Goal: Task Accomplishment & Management: Use online tool/utility

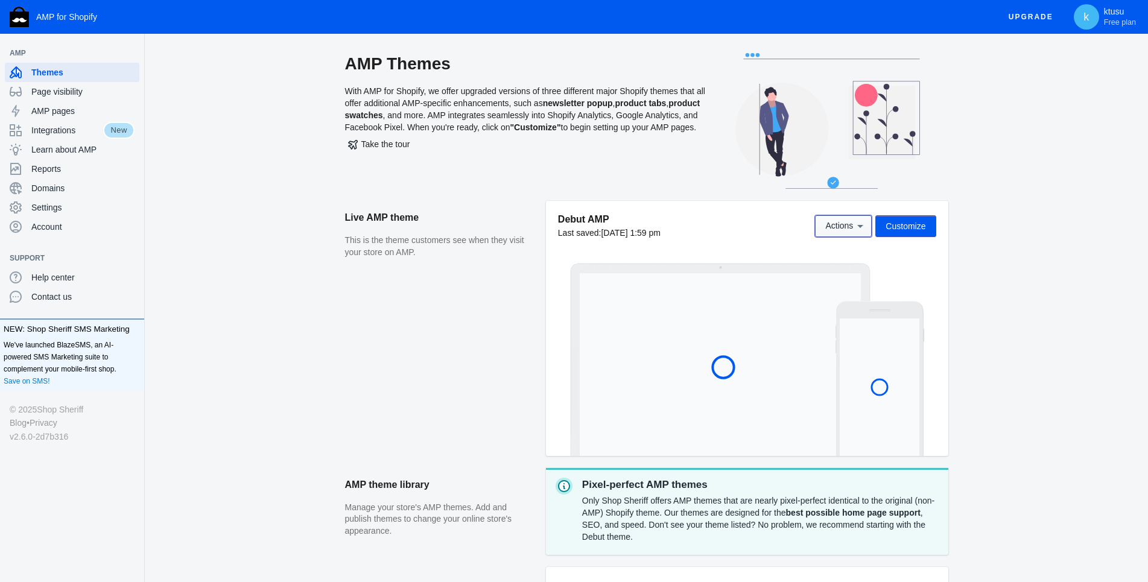
click at [842, 231] on span "Actions" at bounding box center [840, 226] width 28 height 10
click at [844, 299] on span "GTMetrix speed test" at bounding box center [862, 303] width 76 height 10
click at [828, 222] on span "Actions" at bounding box center [840, 226] width 28 height 10
click at [847, 275] on span "Check AMP Validation" at bounding box center [865, 278] width 83 height 10
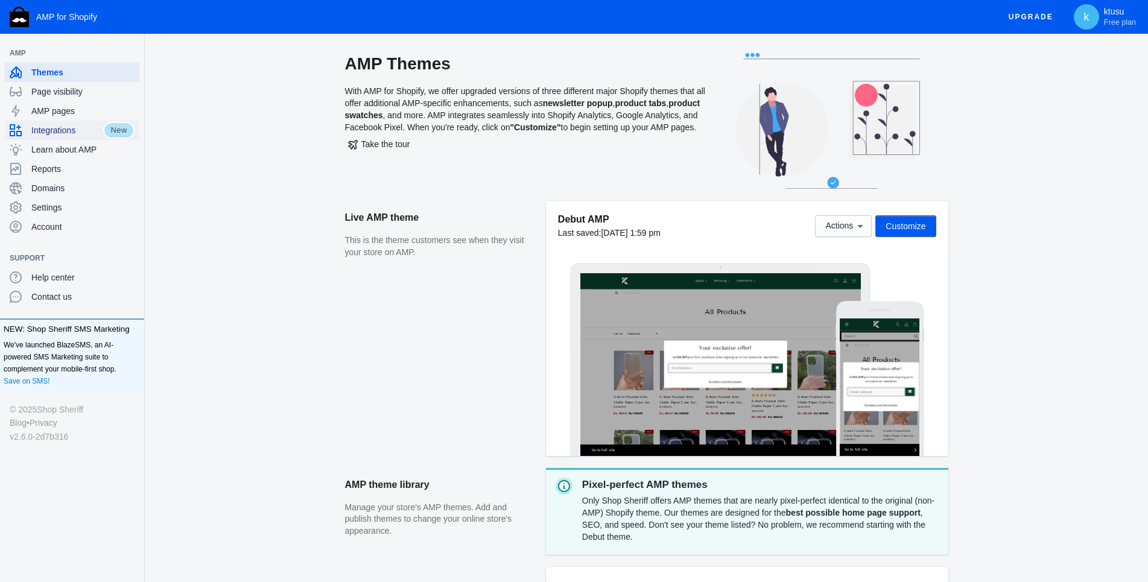
click at [68, 129] on span "Integrations" at bounding box center [67, 130] width 72 height 12
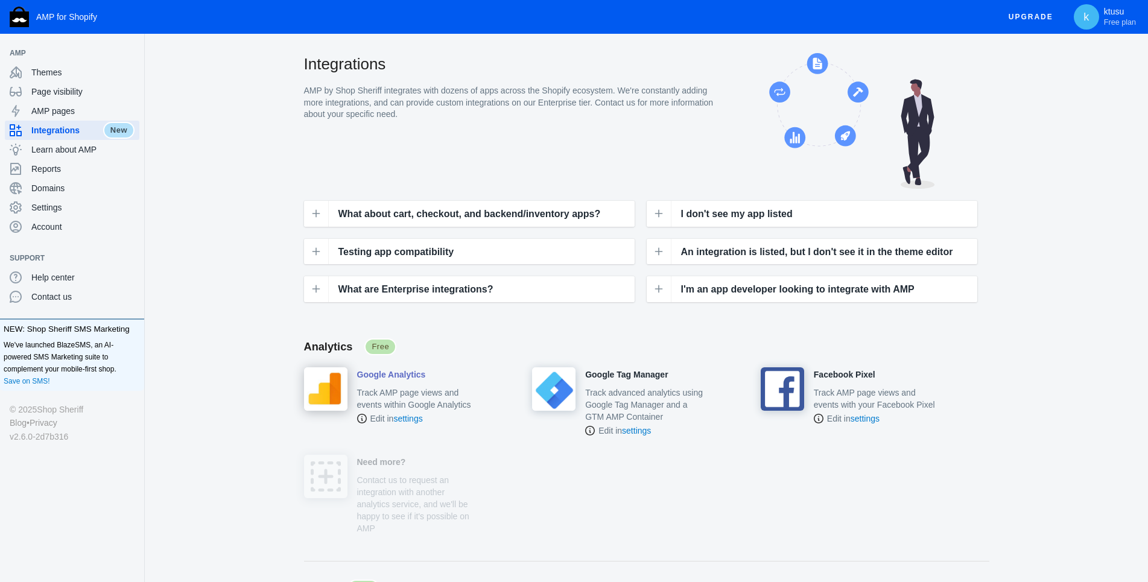
click at [399, 380] on h4 "Google Analytics" at bounding box center [391, 375] width 69 height 11
click at [393, 406] on p "Track AMP page views and events within Google Analytics" at bounding box center [418, 399] width 122 height 24
click at [413, 421] on link "settings" at bounding box center [407, 419] width 29 height 10
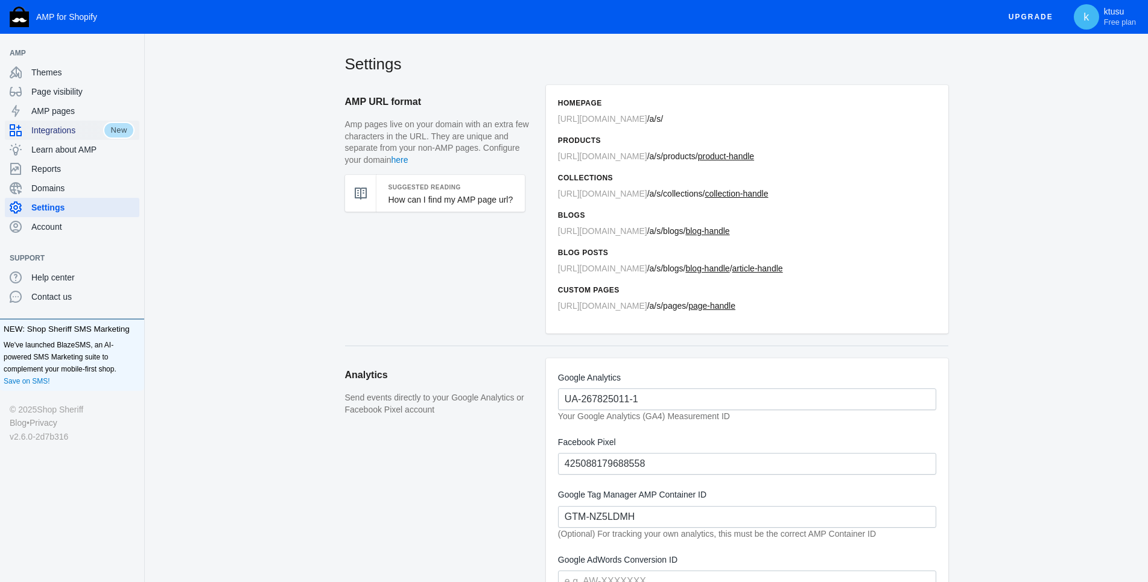
click at [62, 134] on span "Integrations" at bounding box center [67, 130] width 72 height 12
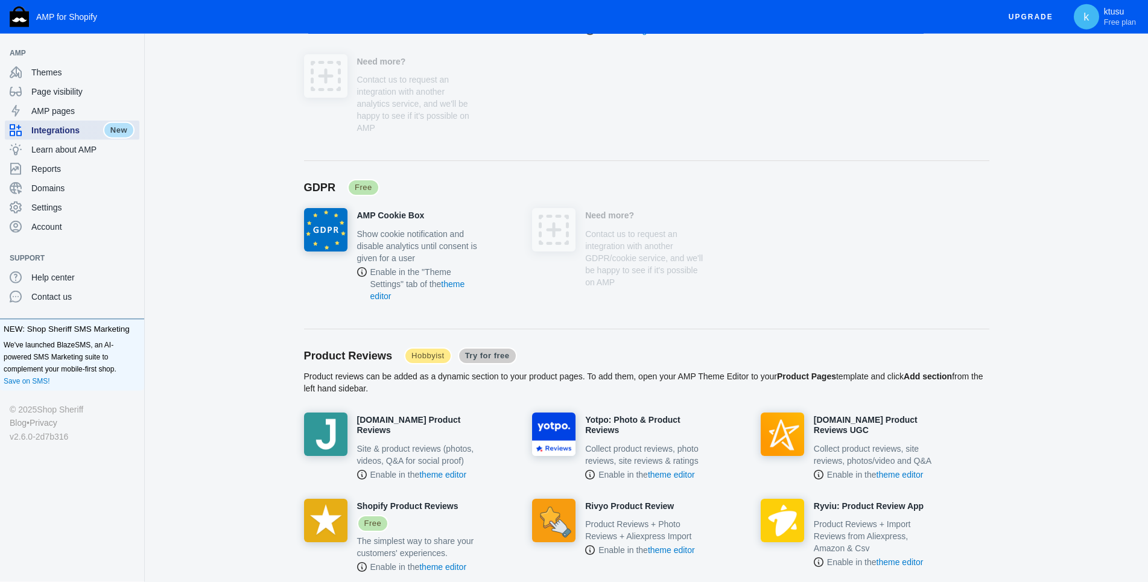
scroll to position [554, 0]
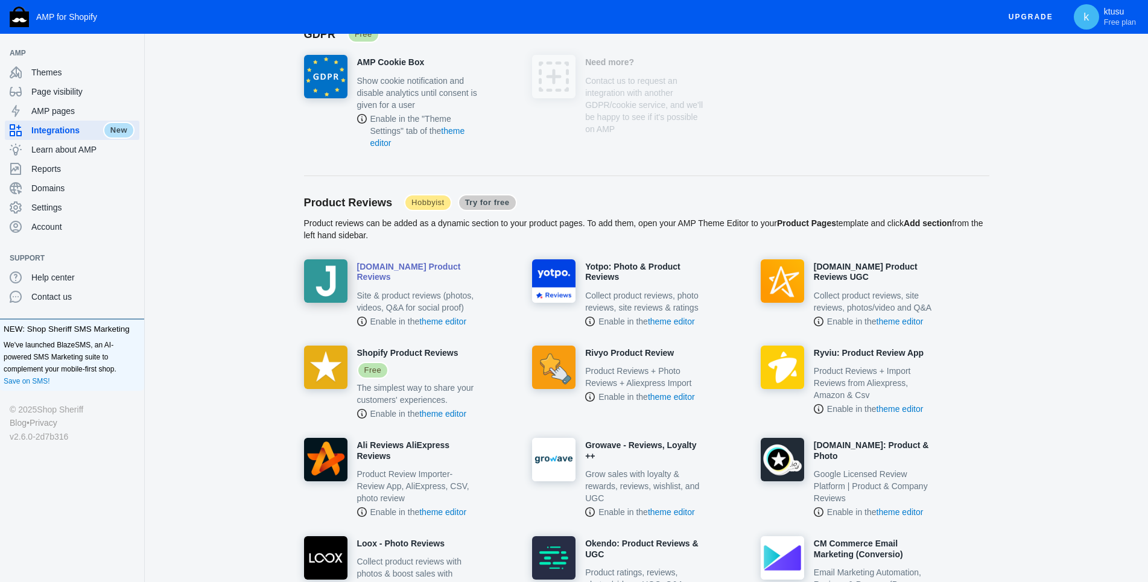
click at [409, 291] on p "Site & product reviews (photos, videos, Q&A for social proof)" at bounding box center [418, 302] width 122 height 24
click at [452, 317] on link "theme editor" at bounding box center [442, 322] width 47 height 10
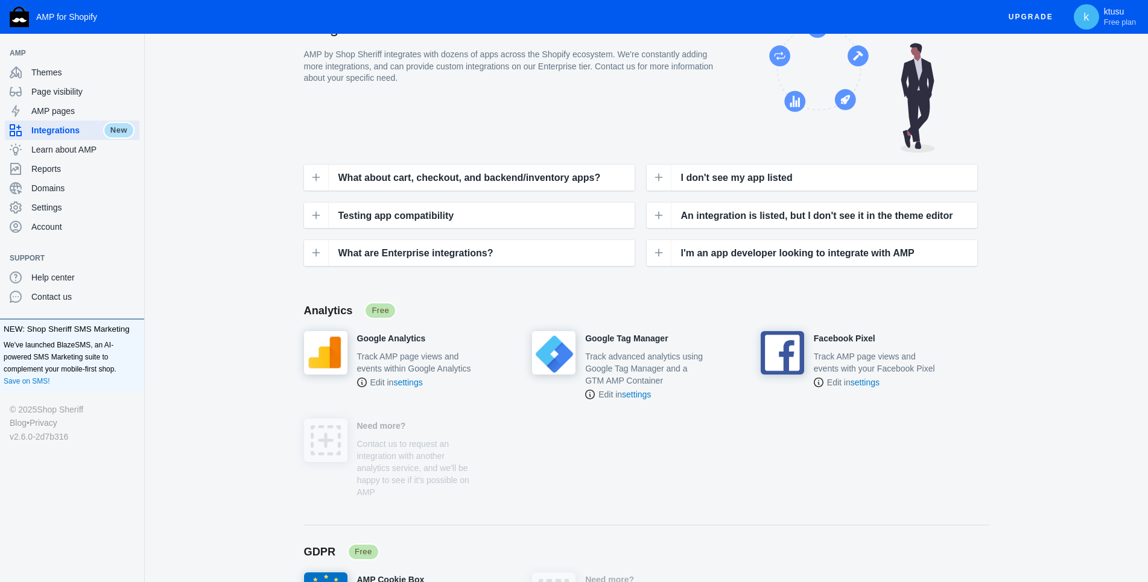
scroll to position [0, 0]
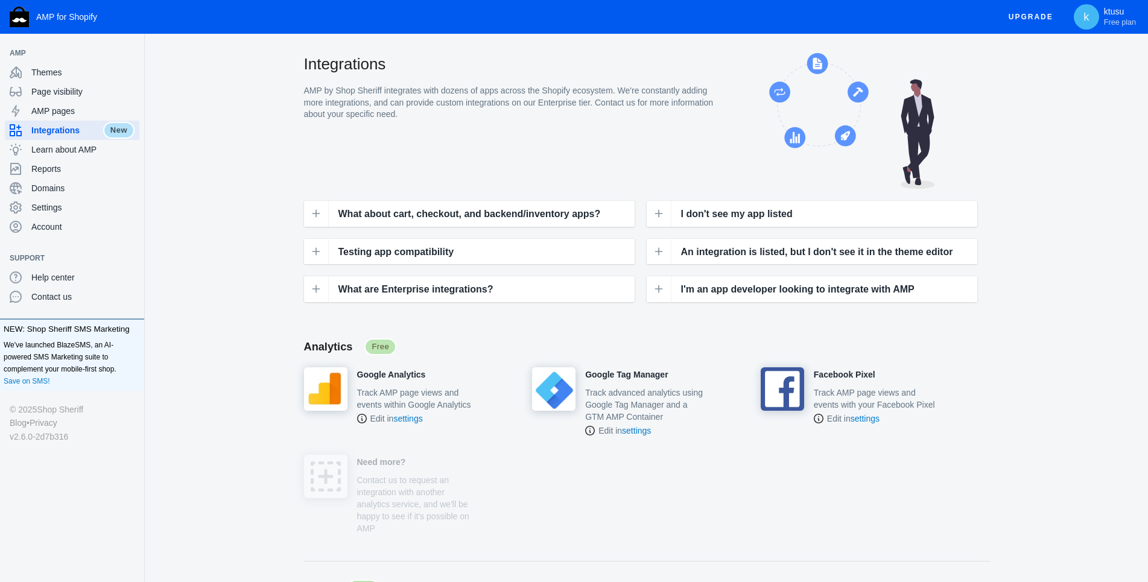
click at [56, 231] on span "Account" at bounding box center [82, 227] width 103 height 12
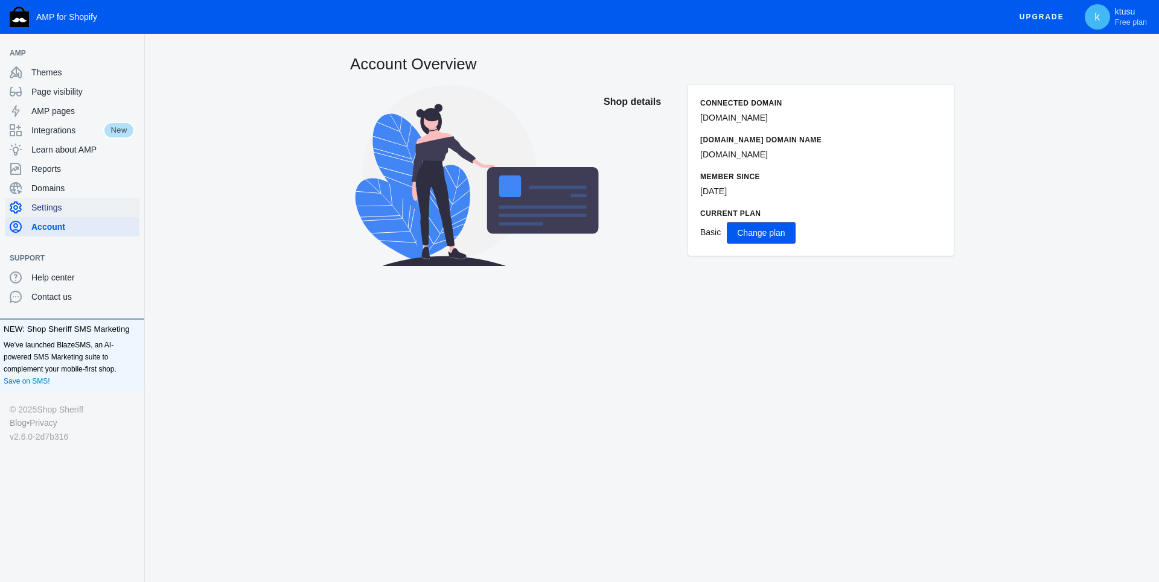
click at [96, 209] on span "Settings" at bounding box center [82, 208] width 103 height 12
